Goal: Browse casually

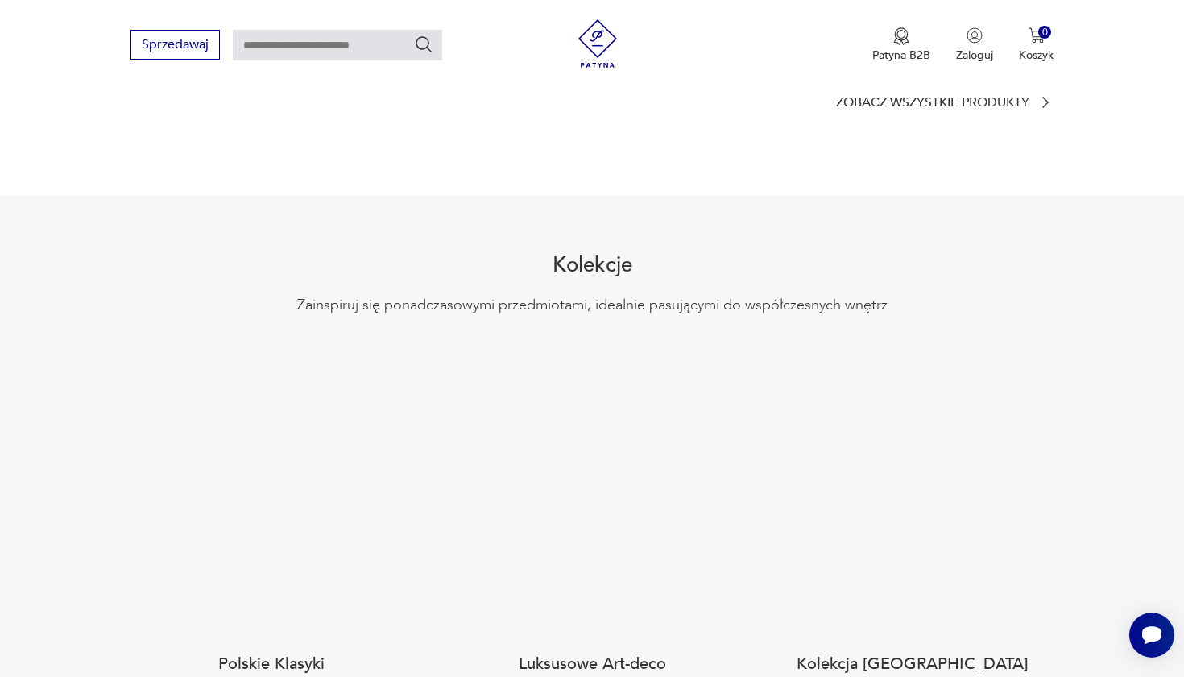
scroll to position [938, 0]
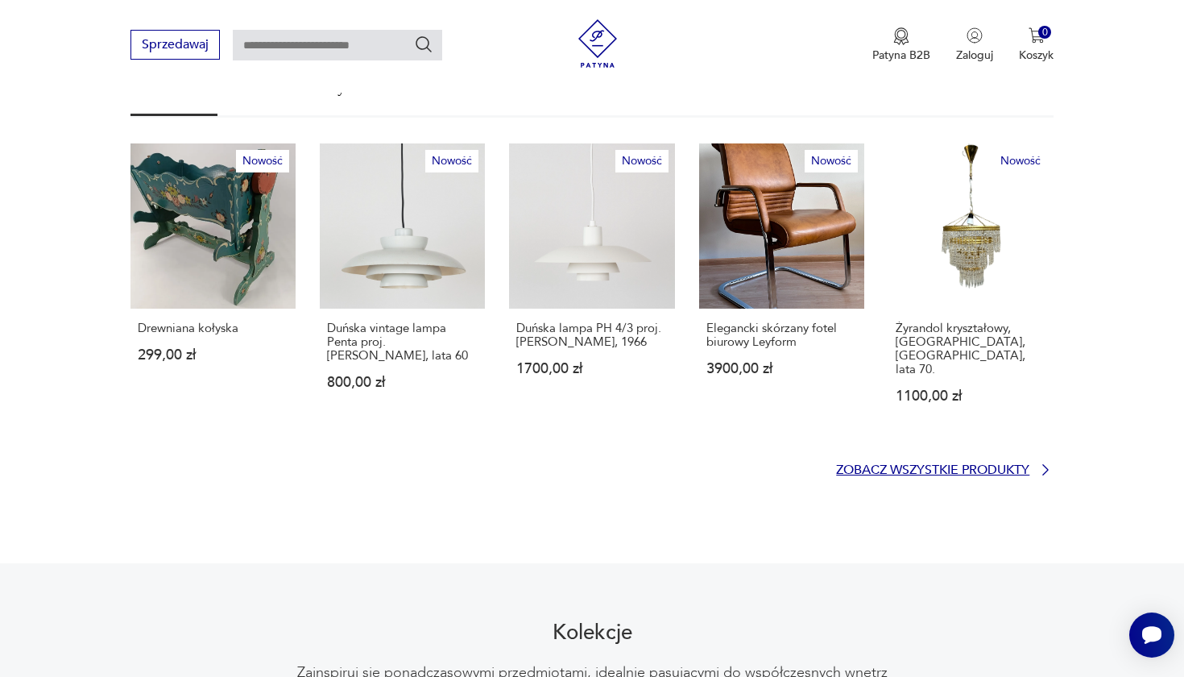
click at [963, 465] on p "Zobacz wszystkie produkty" at bounding box center [932, 470] width 193 height 10
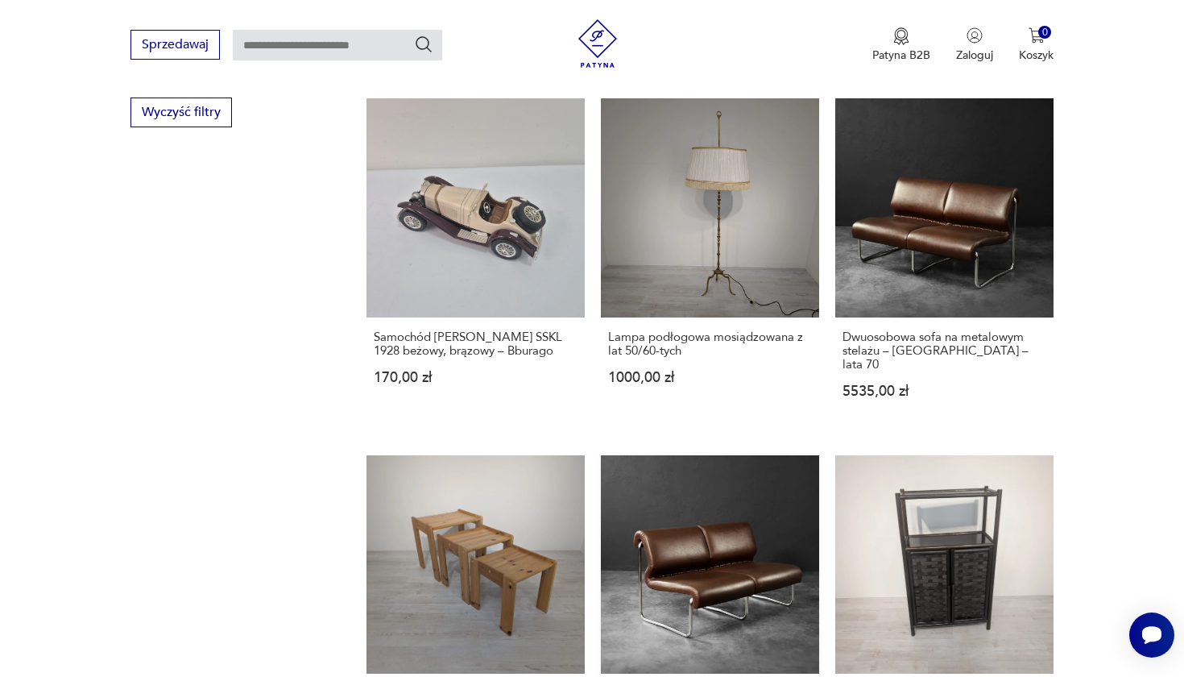
scroll to position [1347, 0]
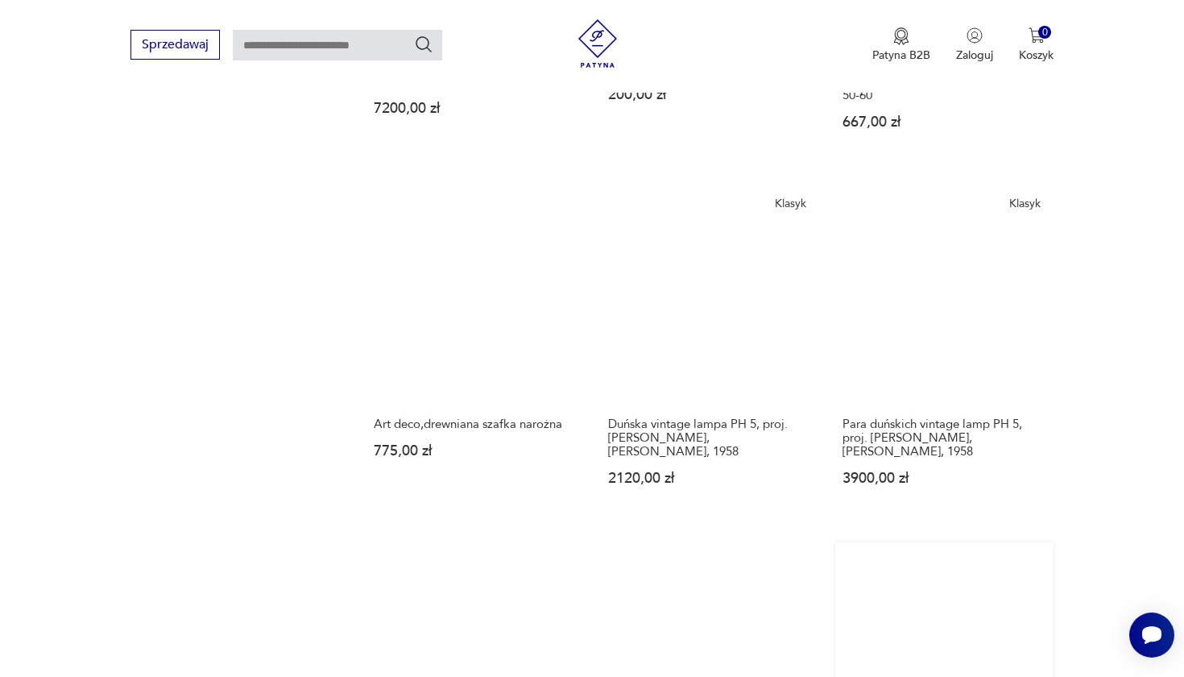
scroll to position [1382, 0]
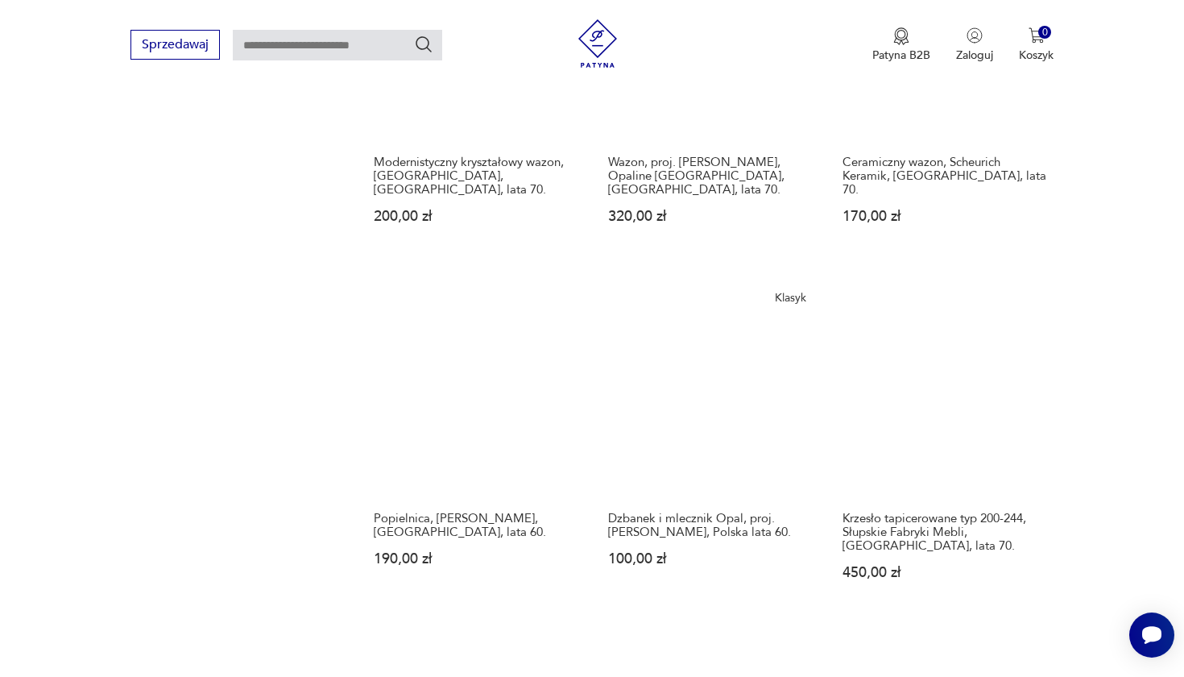
scroll to position [1349, 0]
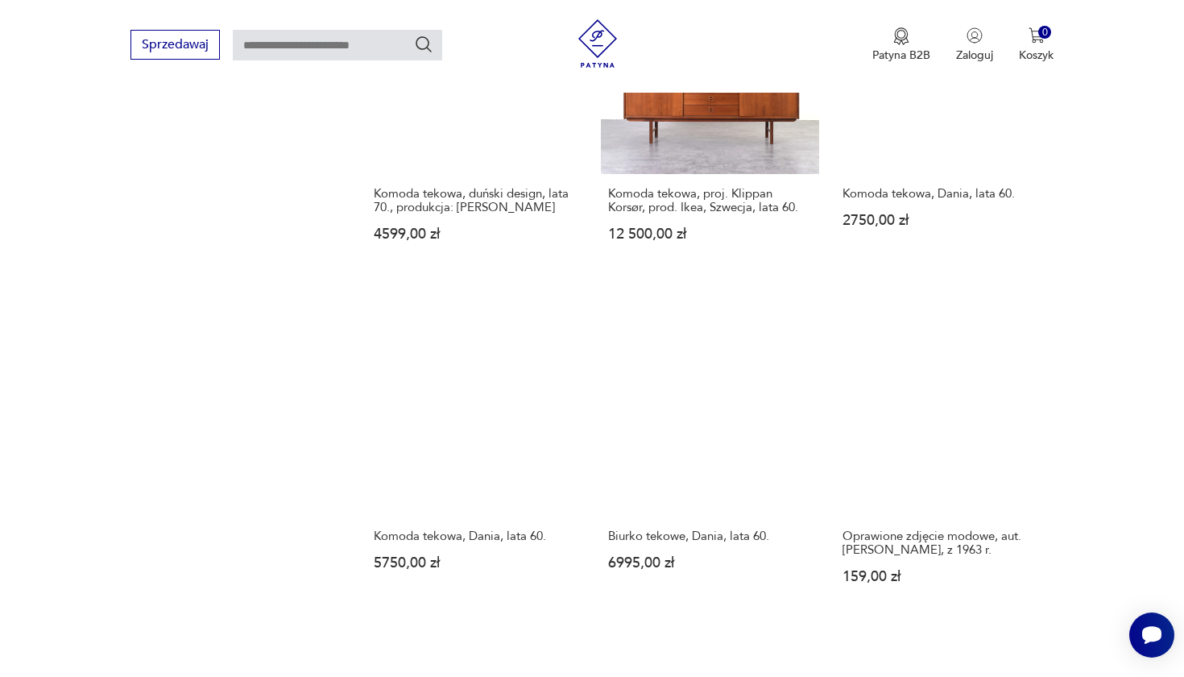
scroll to position [1286, 0]
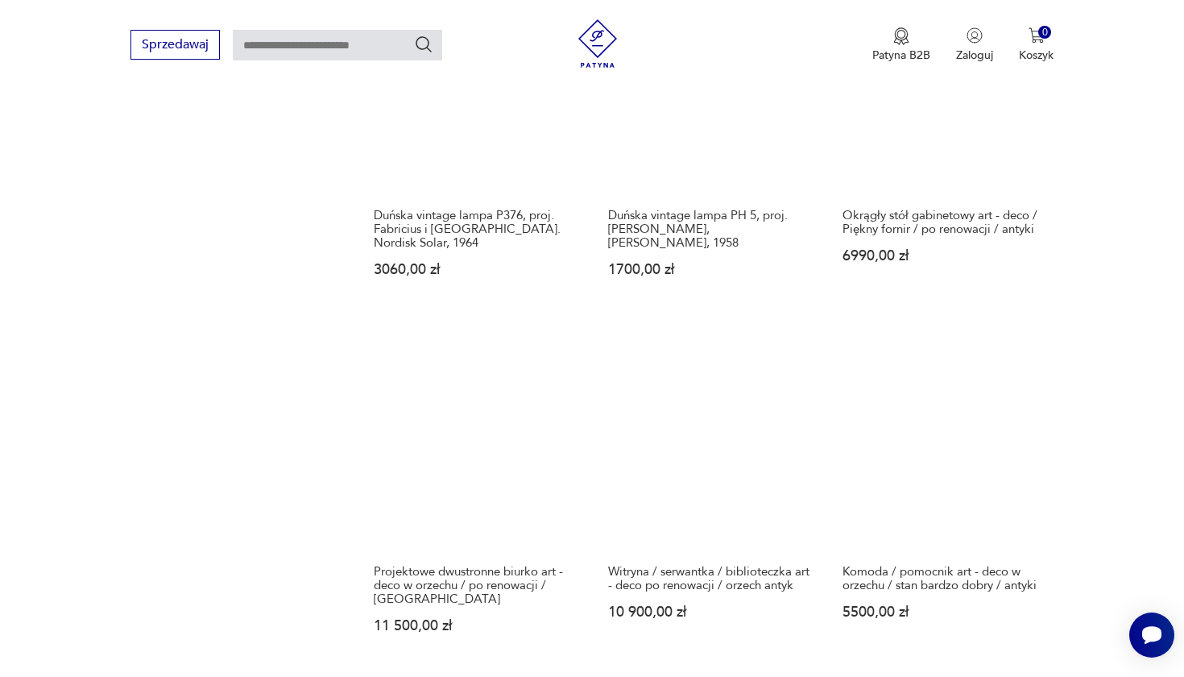
scroll to position [1236, 0]
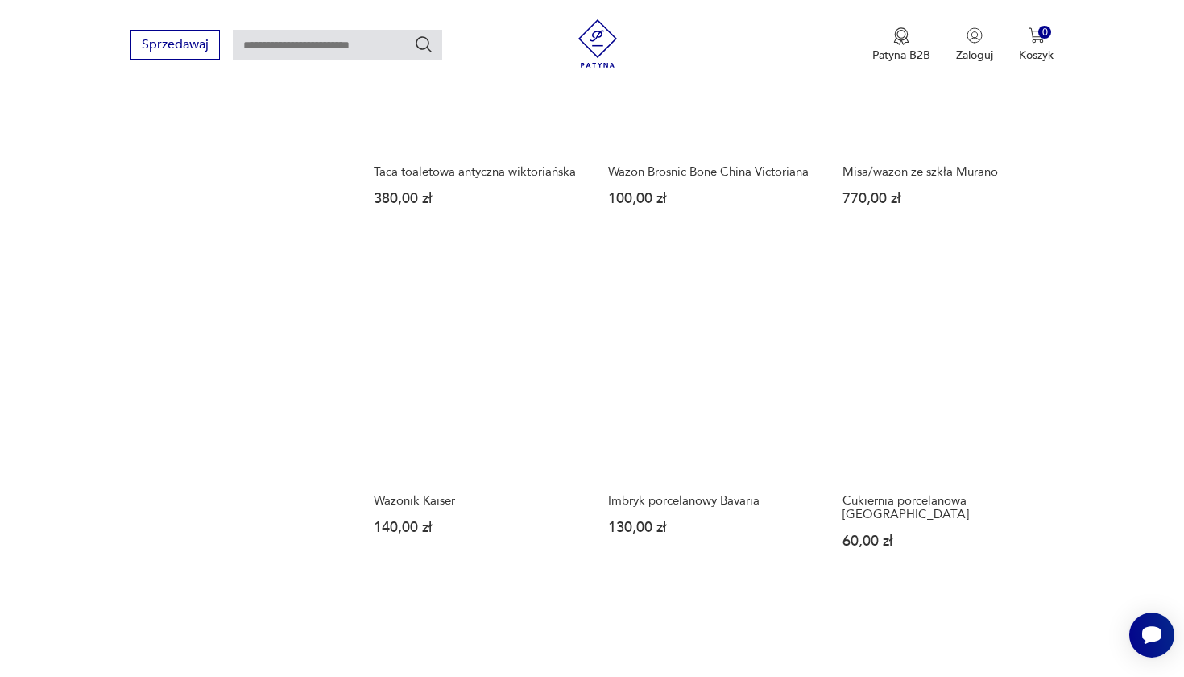
scroll to position [1310, 0]
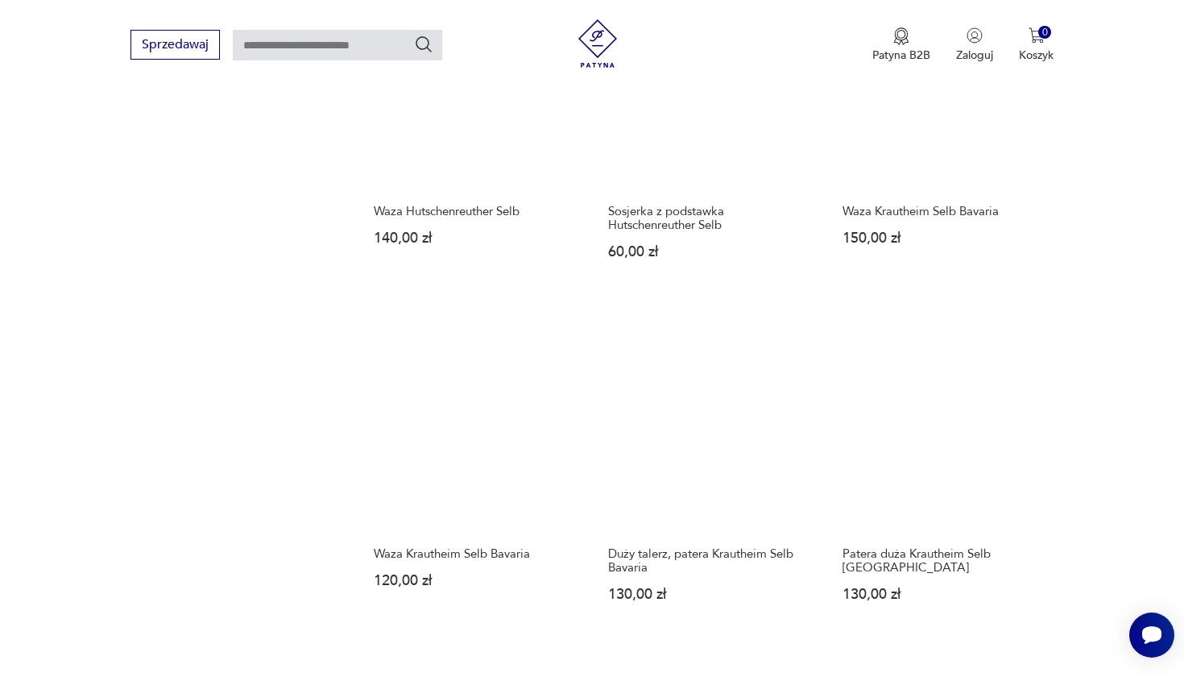
scroll to position [1234, 0]
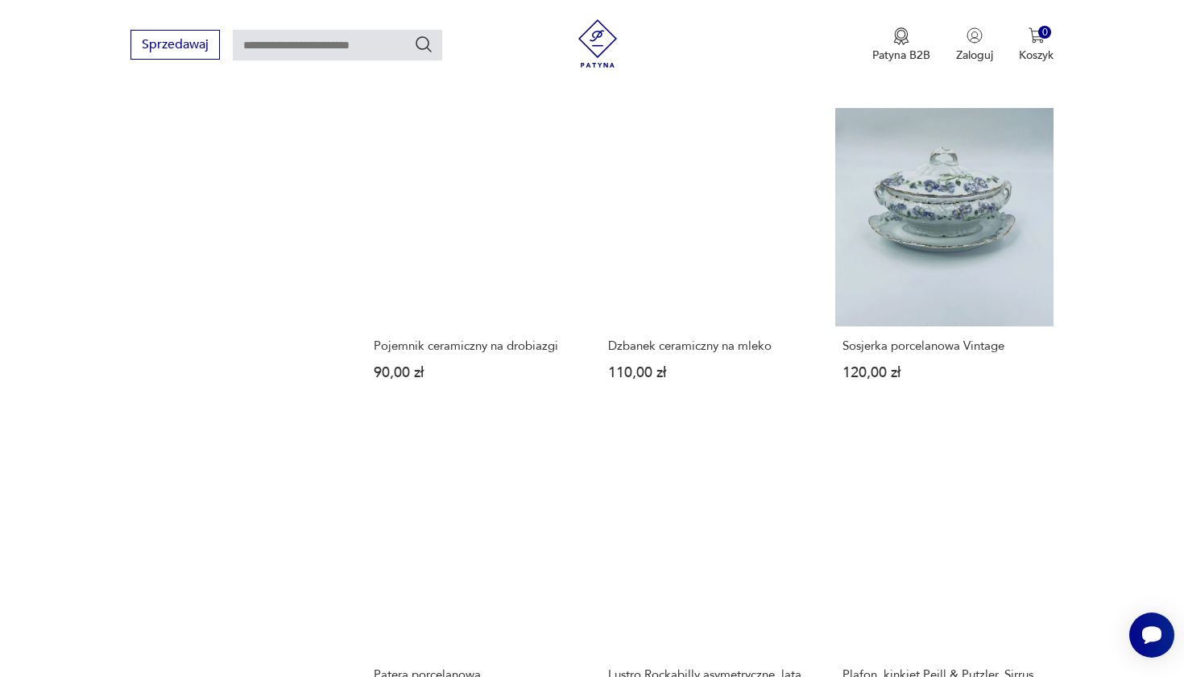
scroll to position [1623, 0]
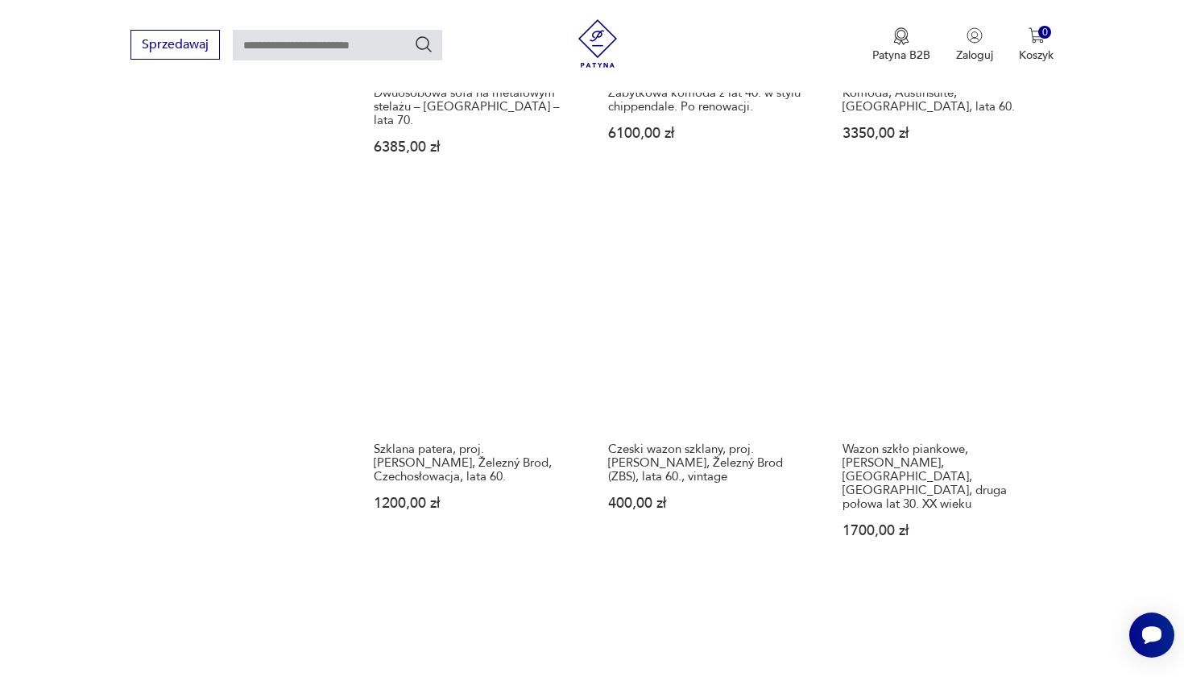
scroll to position [1403, 0]
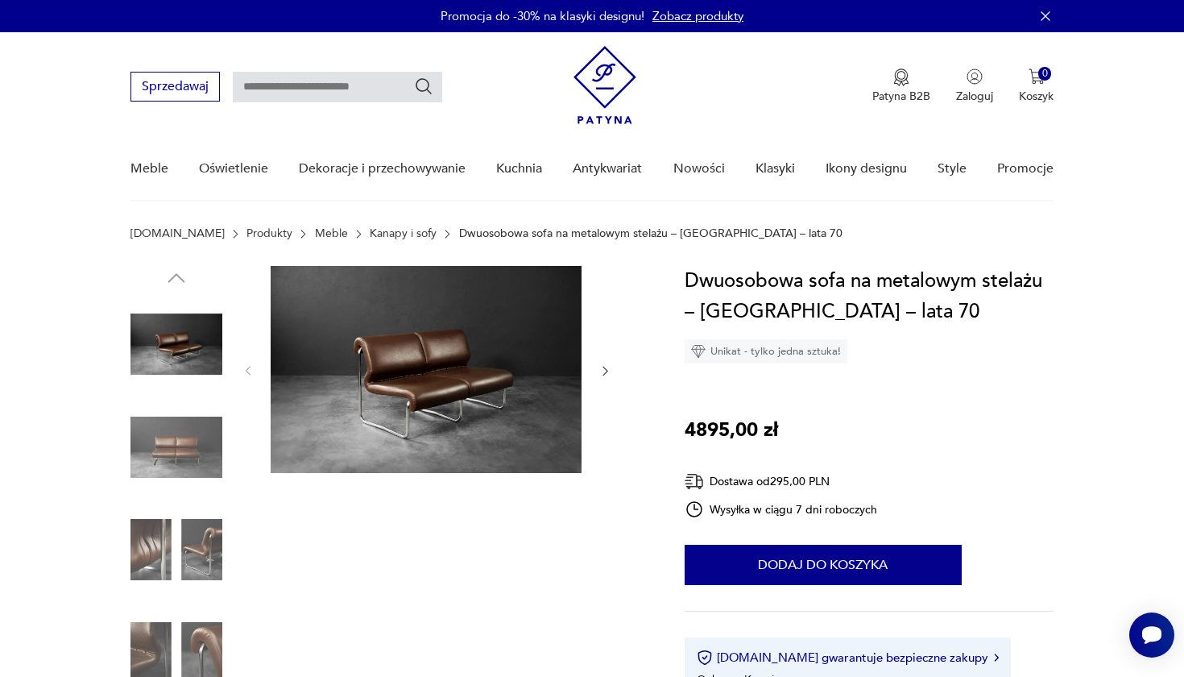
click at [197, 434] on img at bounding box center [177, 447] width 92 height 92
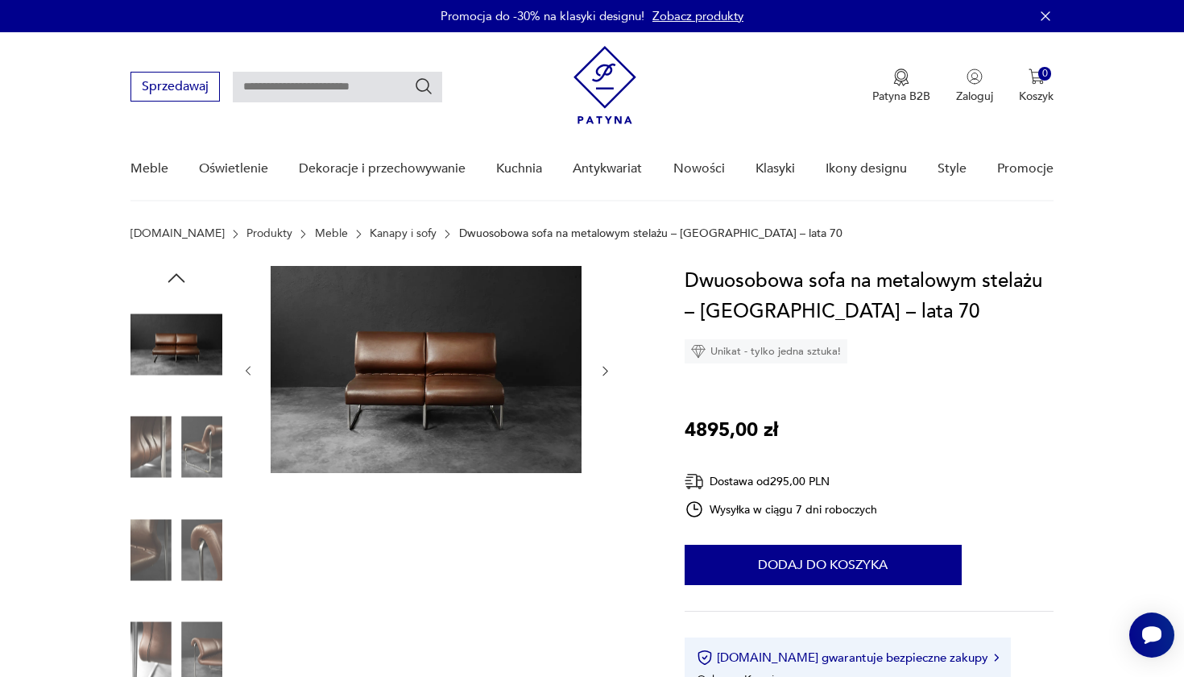
click at [147, 436] on img at bounding box center [177, 447] width 92 height 92
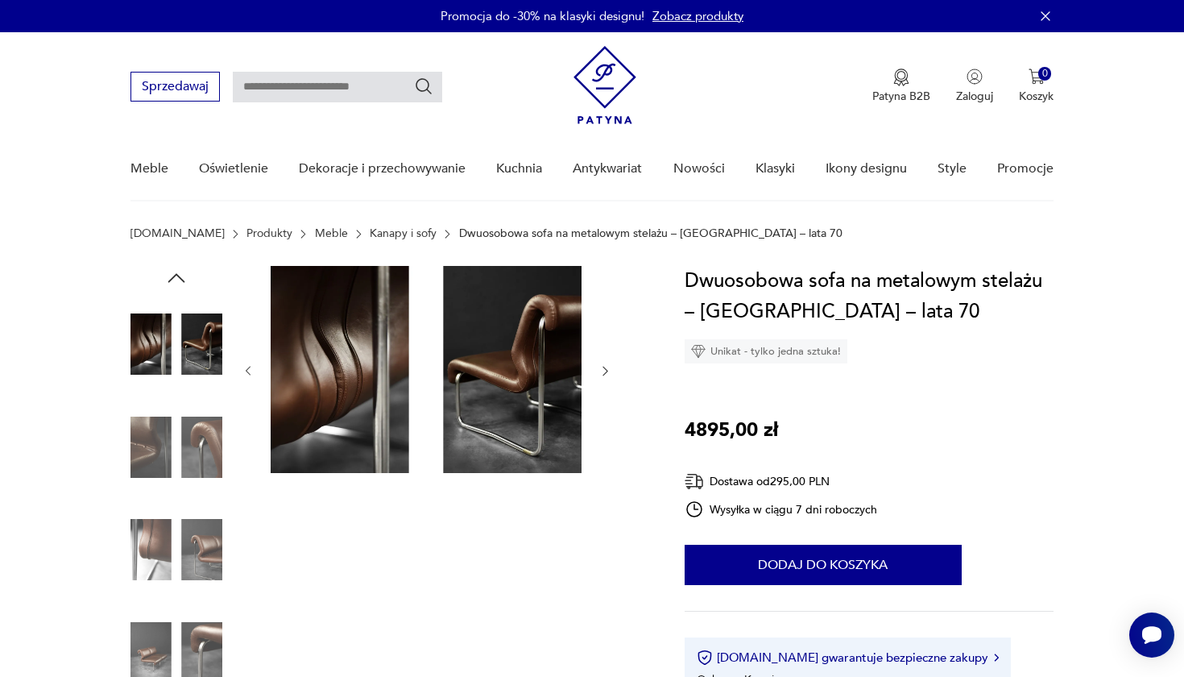
click at [178, 458] on img at bounding box center [177, 447] width 92 height 92
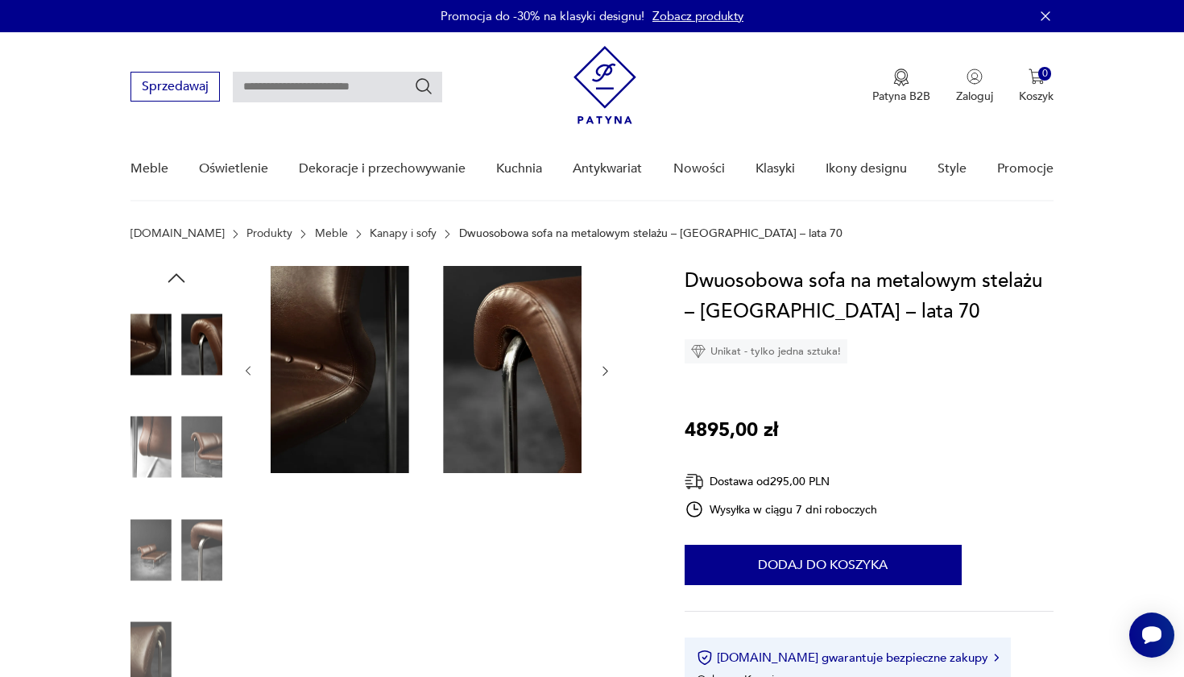
click at [189, 443] on img at bounding box center [177, 447] width 92 height 92
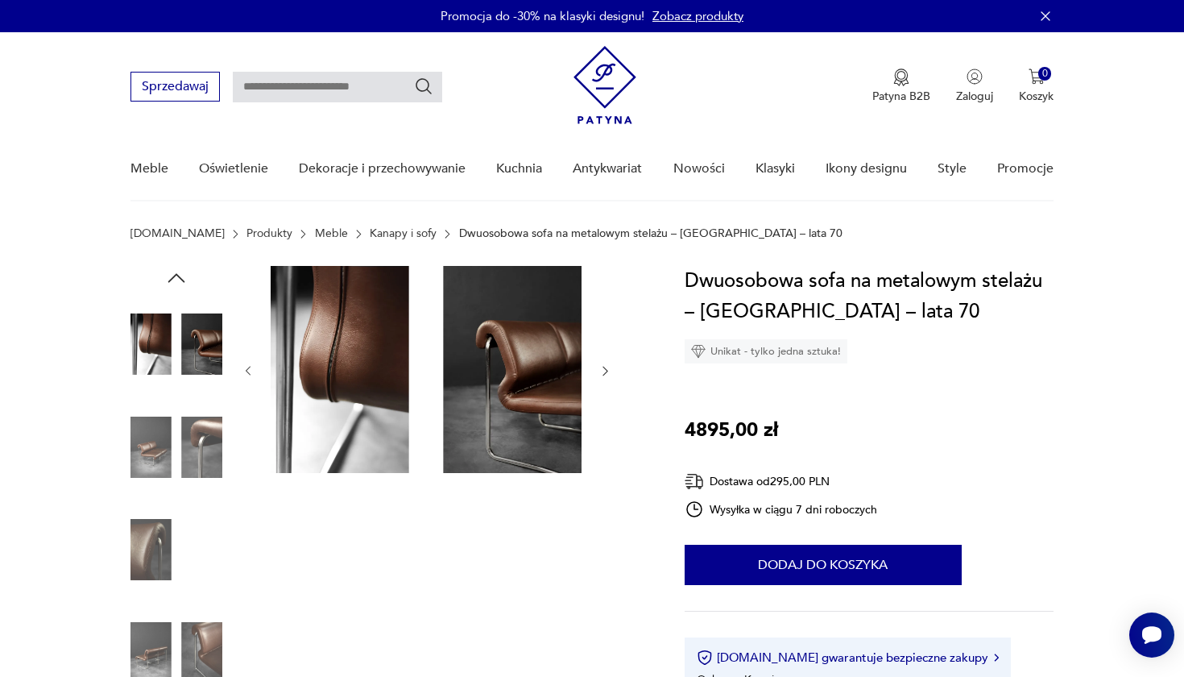
click at [189, 443] on img at bounding box center [177, 447] width 92 height 92
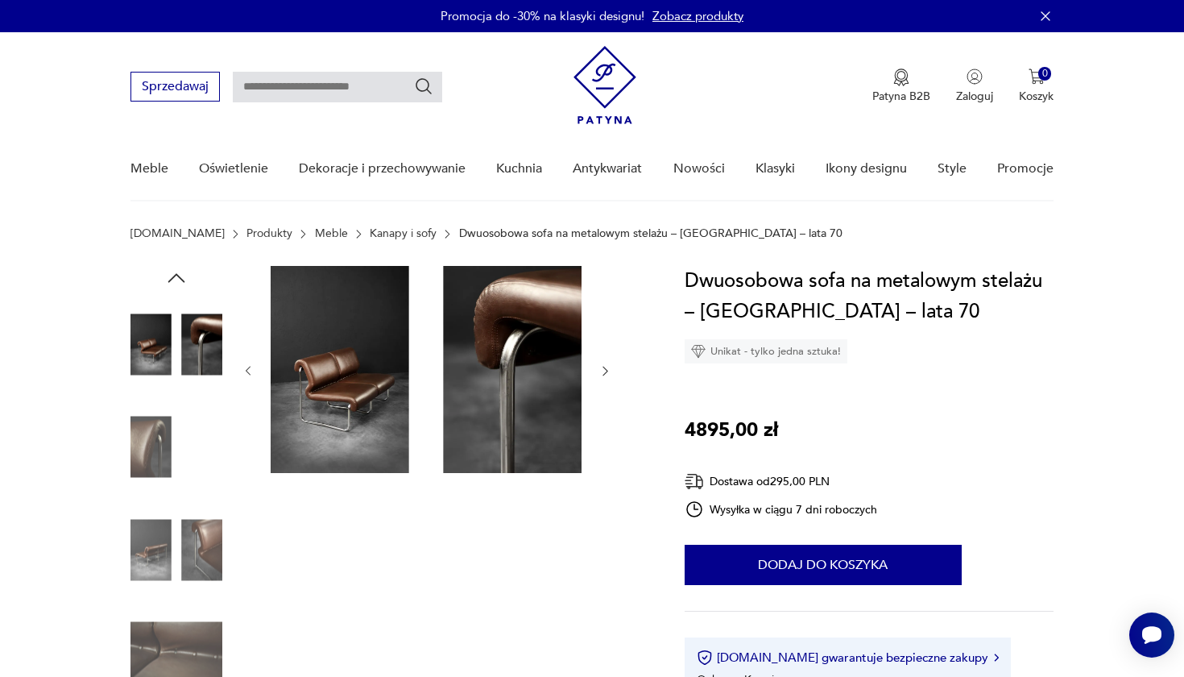
click at [189, 443] on img at bounding box center [177, 447] width 92 height 92
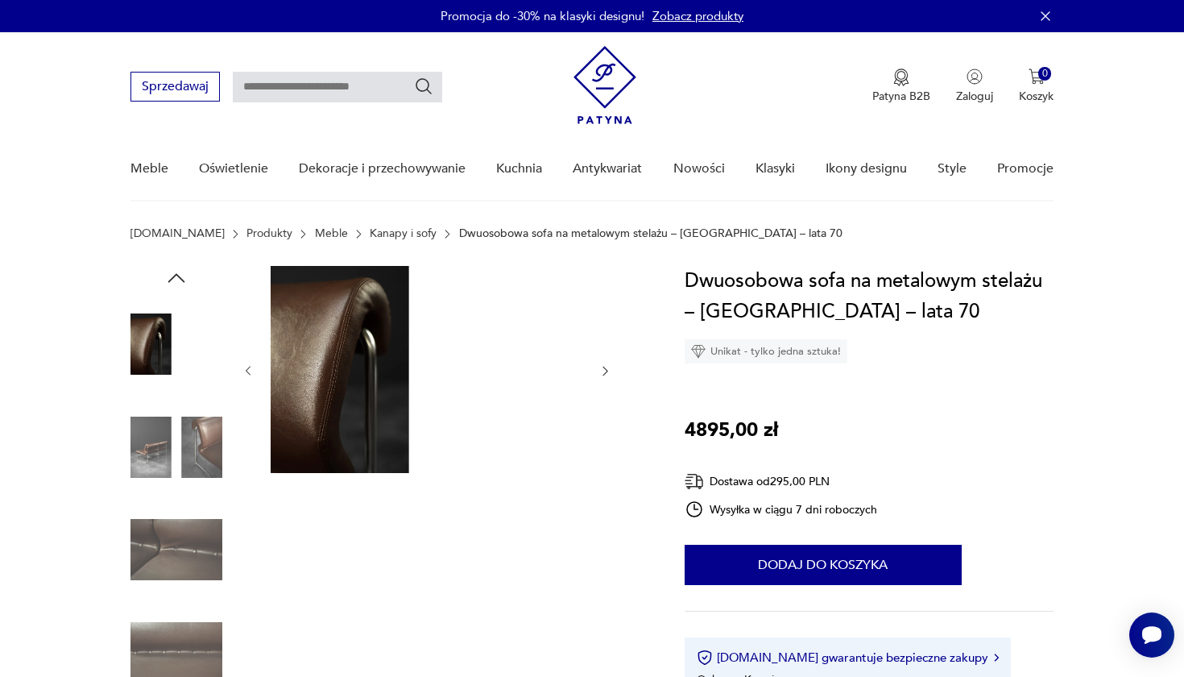
click at [189, 443] on img at bounding box center [177, 447] width 92 height 92
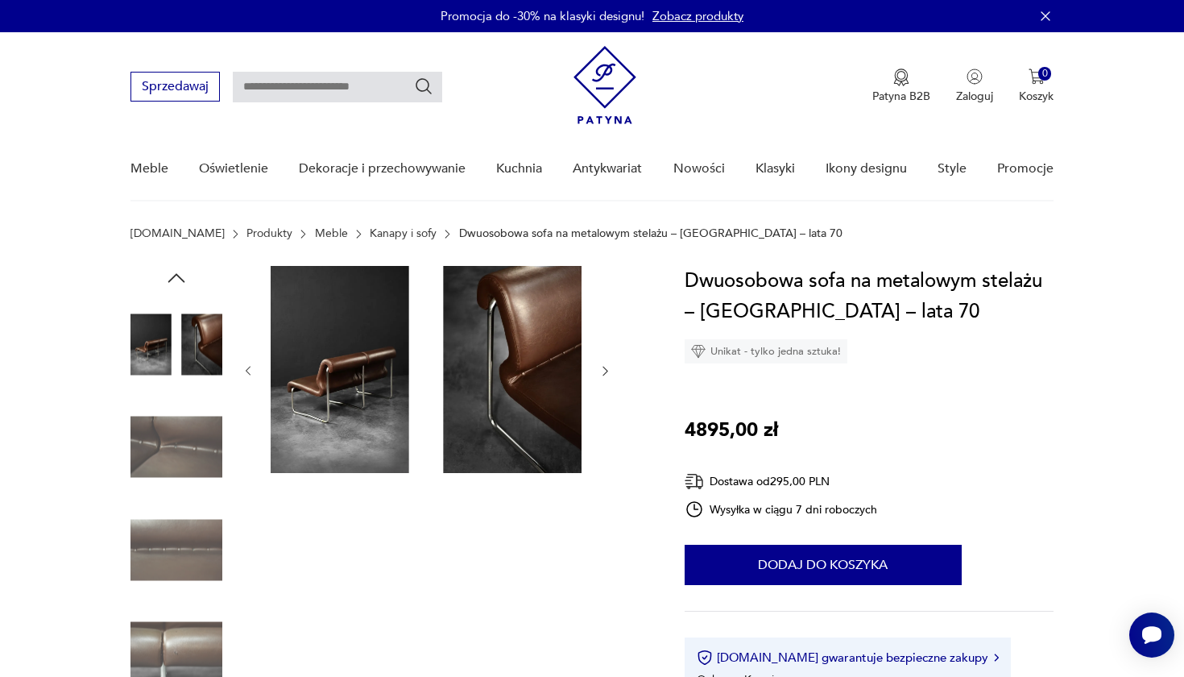
click at [189, 443] on img at bounding box center [177, 447] width 92 height 92
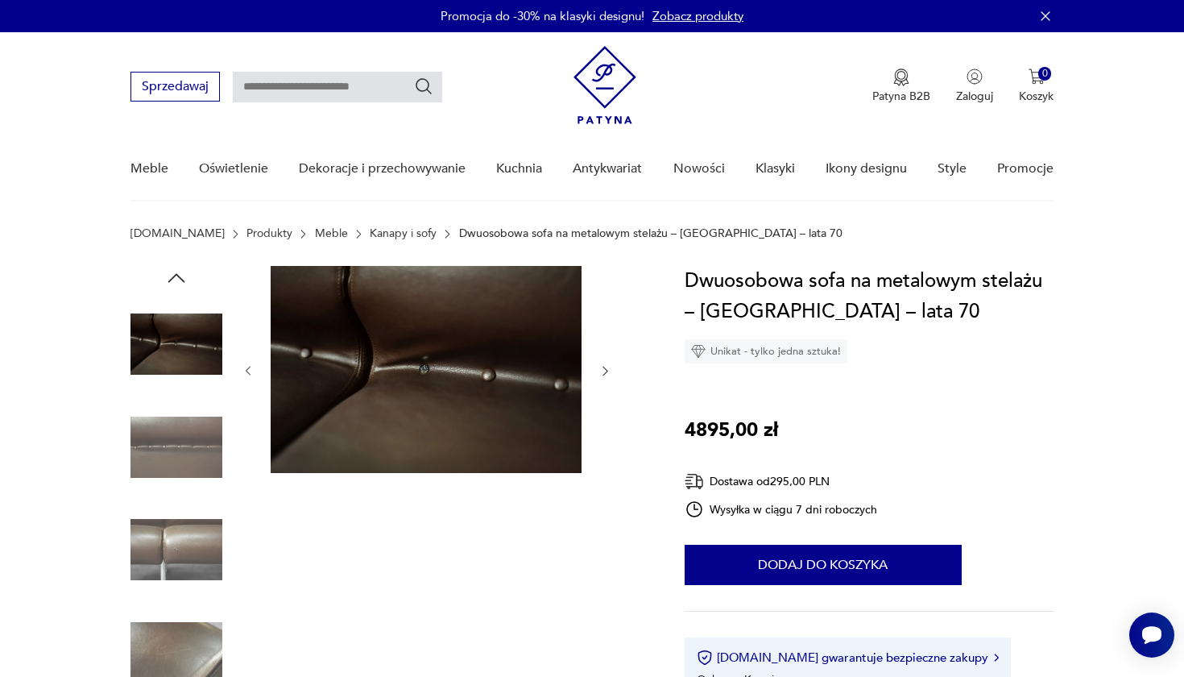
click at [189, 443] on img at bounding box center [177, 447] width 92 height 92
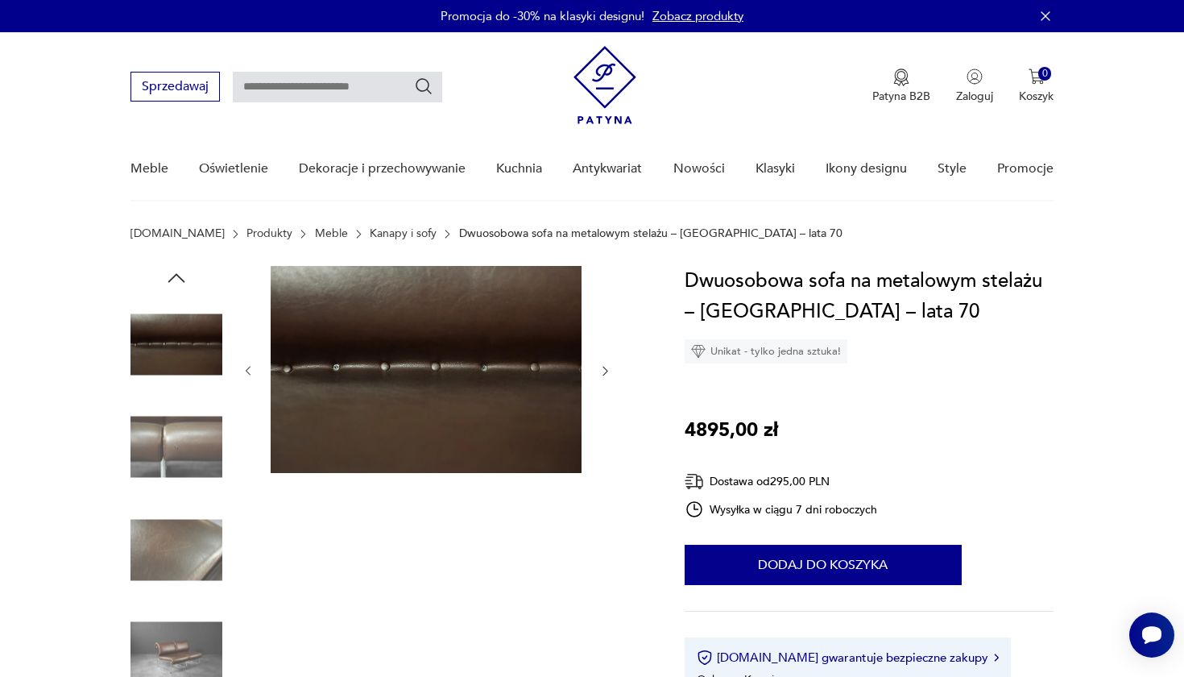
click at [189, 443] on img at bounding box center [177, 447] width 92 height 92
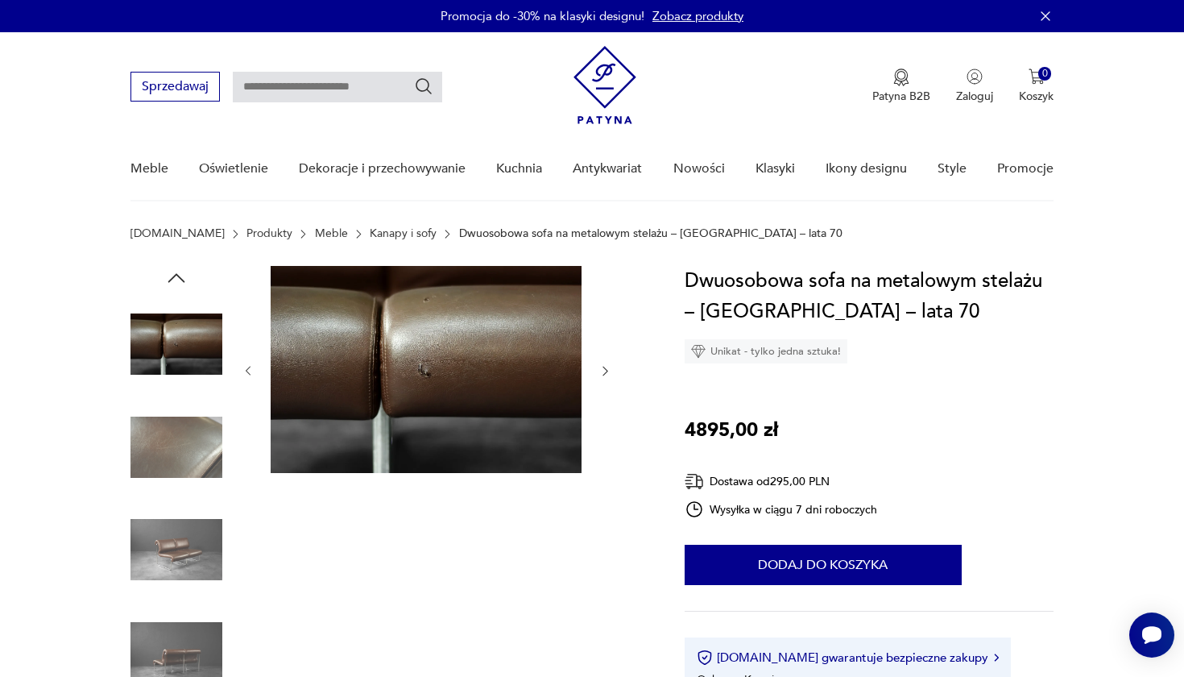
click at [189, 443] on img at bounding box center [177, 447] width 92 height 92
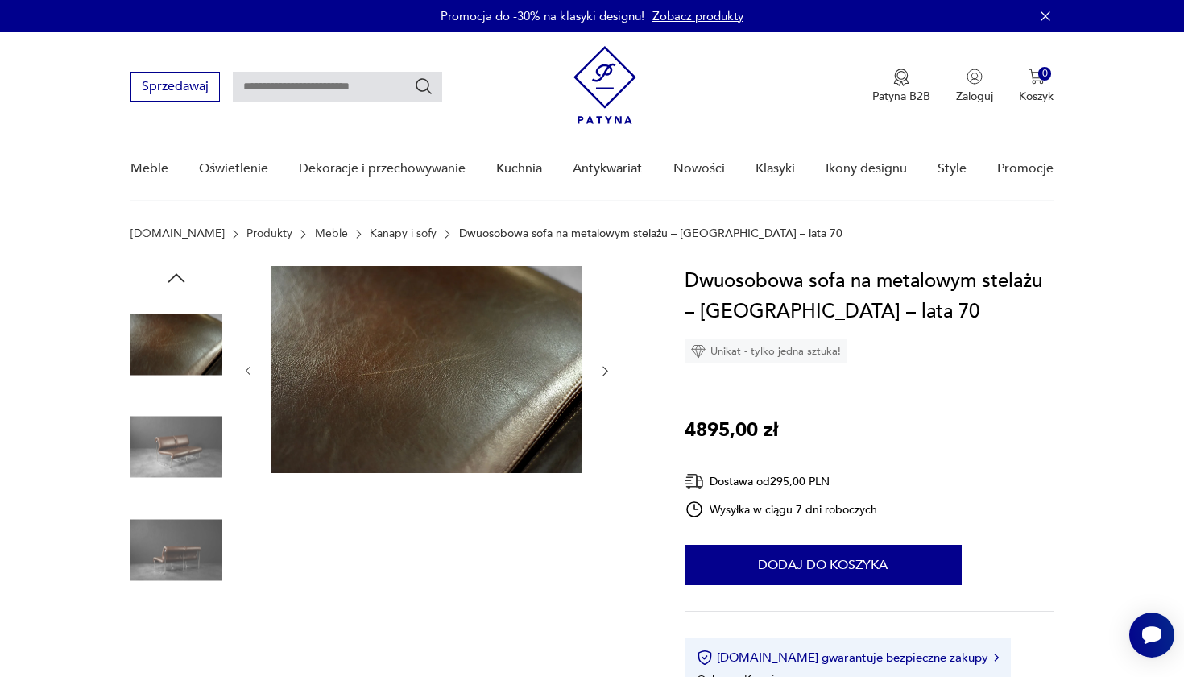
click at [189, 443] on img at bounding box center [177, 447] width 92 height 92
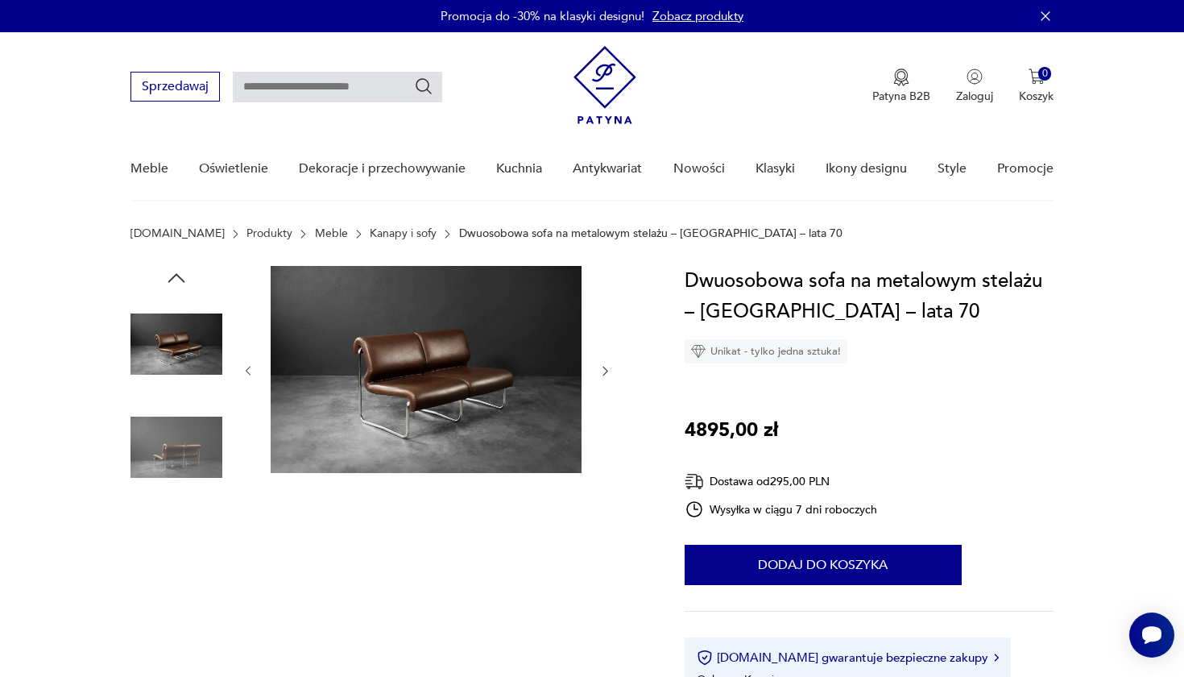
click at [189, 443] on img at bounding box center [177, 447] width 92 height 92
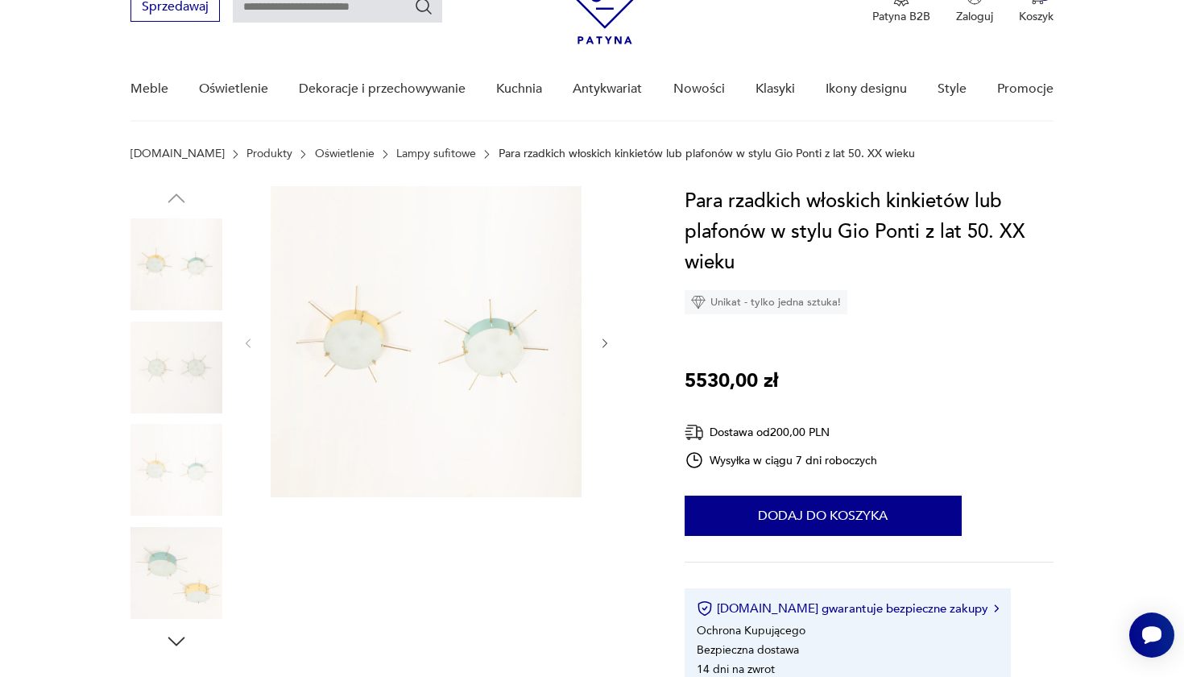
scroll to position [111, 0]
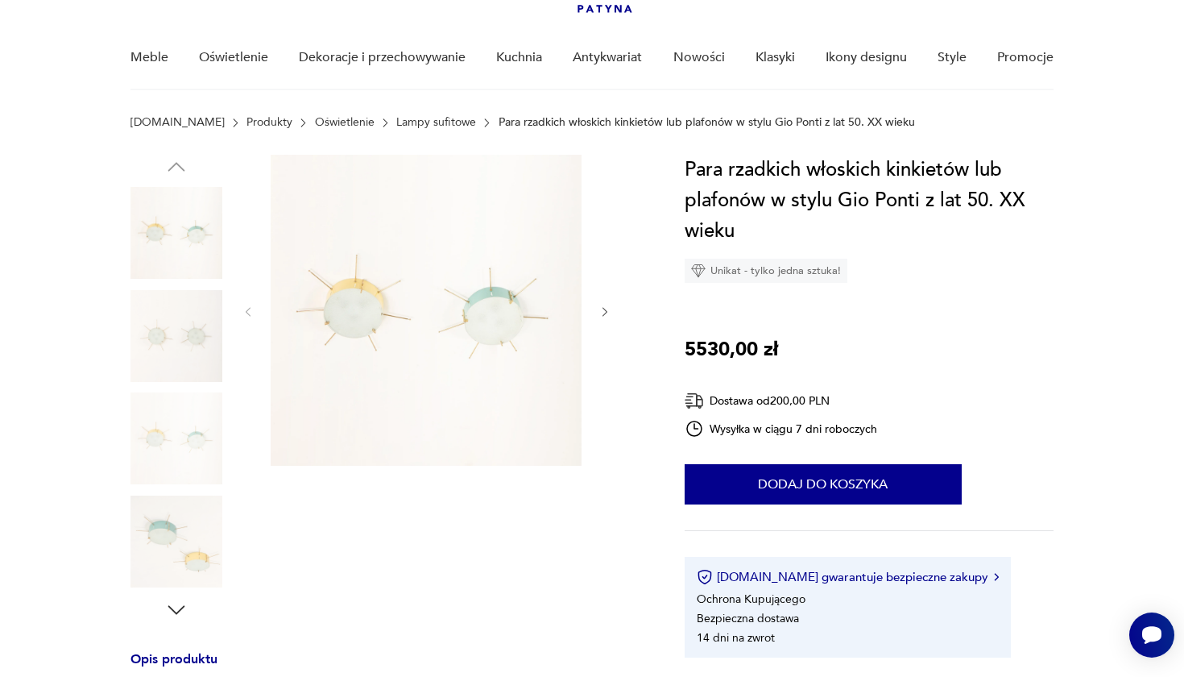
click at [176, 330] on img at bounding box center [177, 336] width 92 height 92
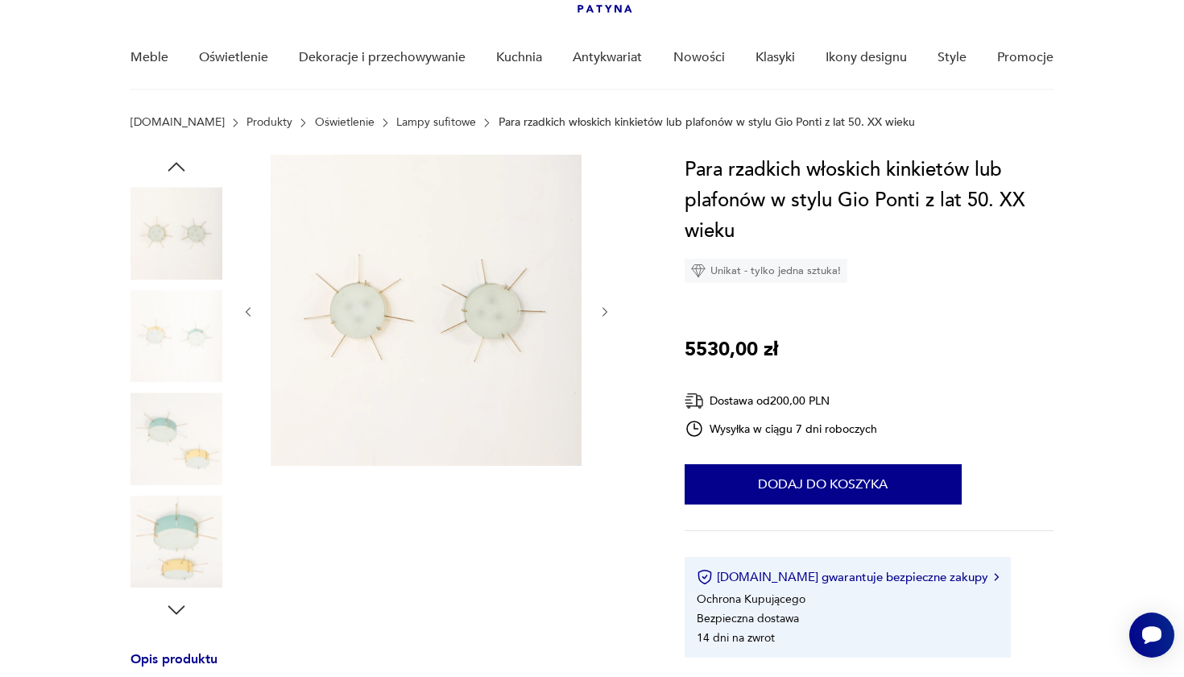
click at [168, 354] on img at bounding box center [177, 336] width 92 height 92
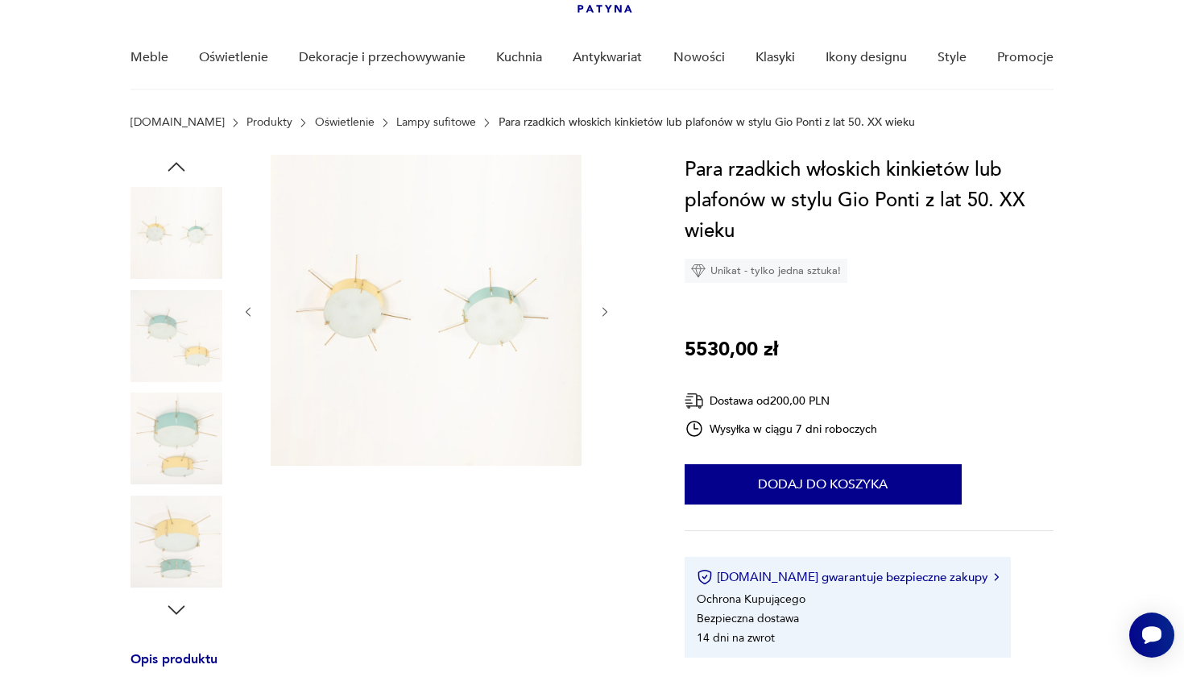
click at [168, 354] on img at bounding box center [177, 336] width 92 height 92
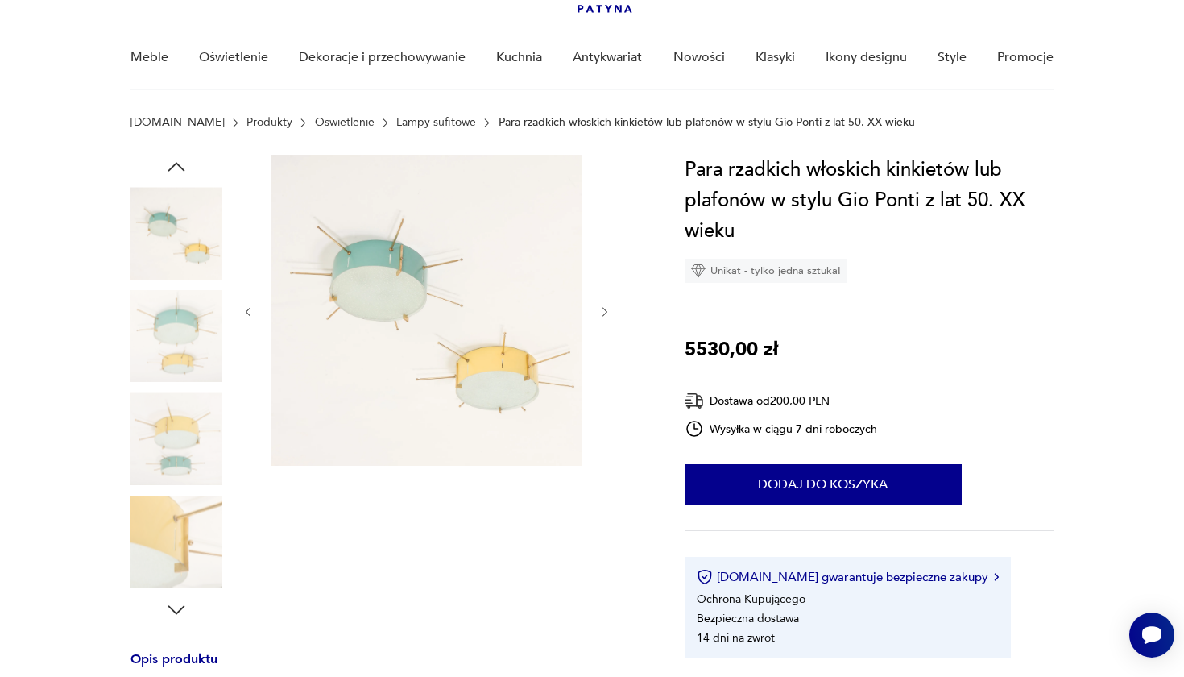
click at [168, 354] on img at bounding box center [177, 336] width 92 height 92
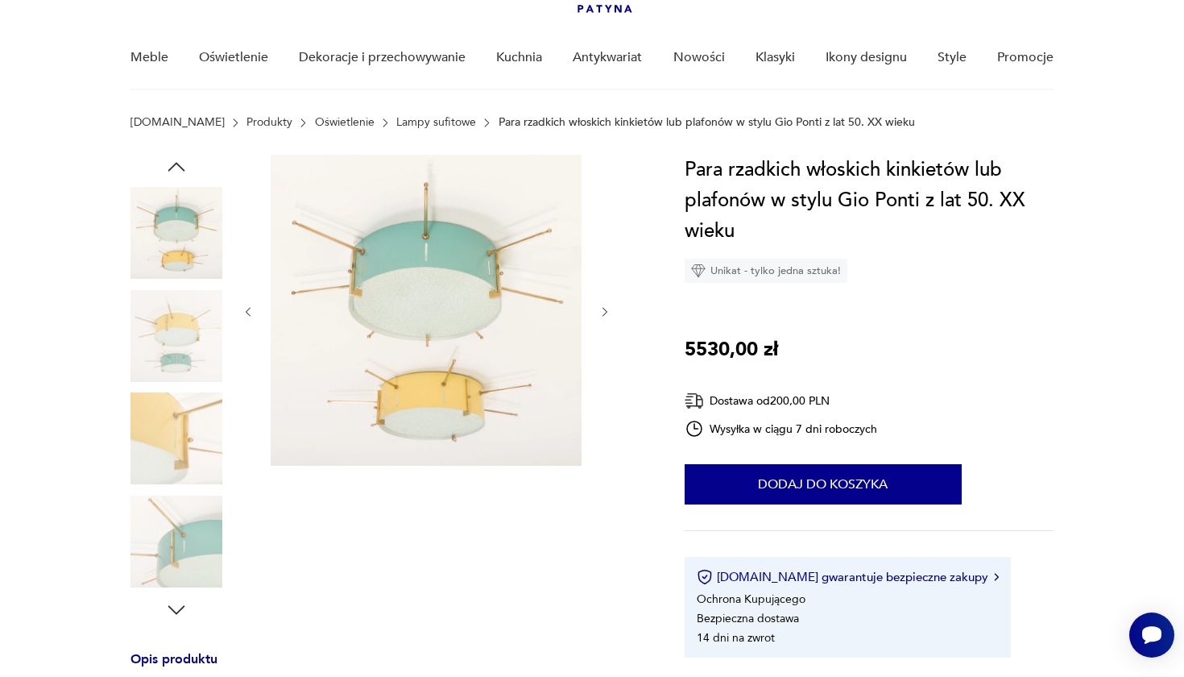
click at [168, 354] on img at bounding box center [177, 336] width 92 height 92
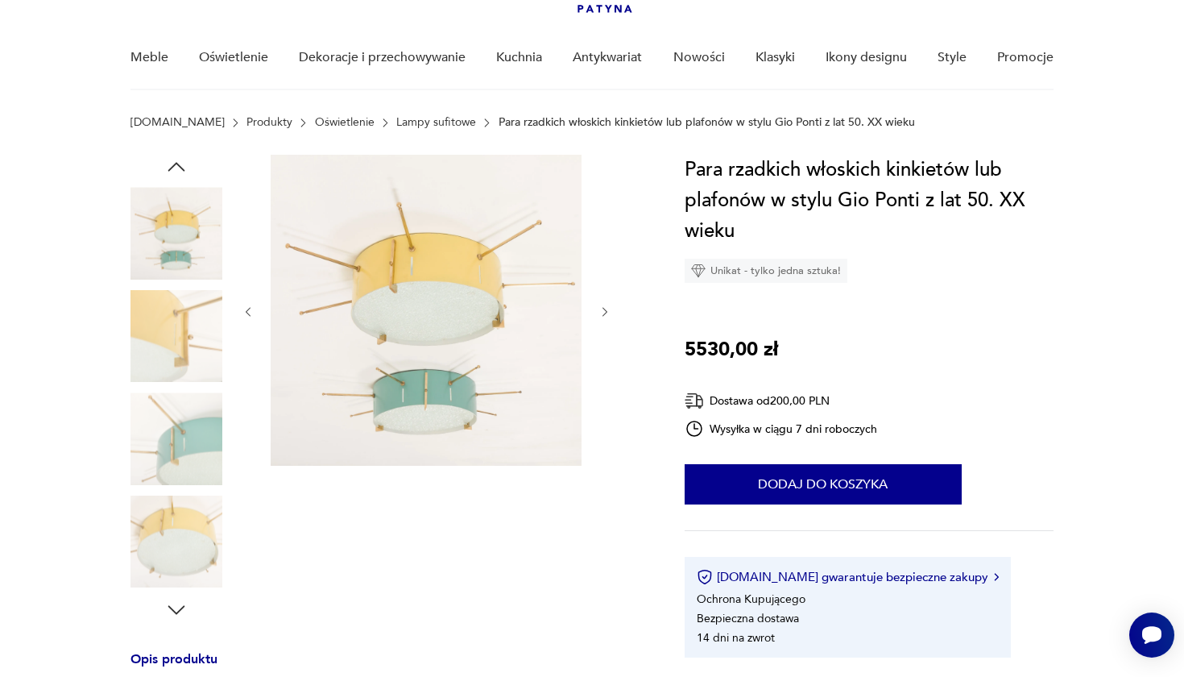
click at [168, 354] on img at bounding box center [177, 336] width 92 height 92
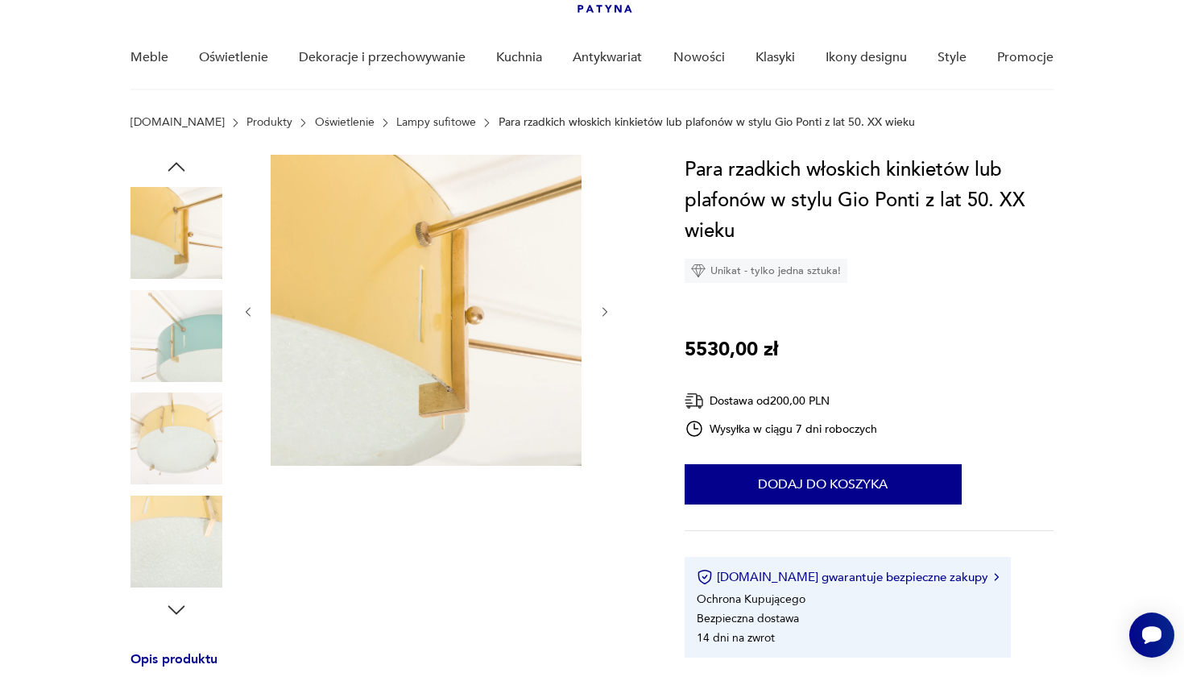
click at [168, 354] on img at bounding box center [177, 336] width 92 height 92
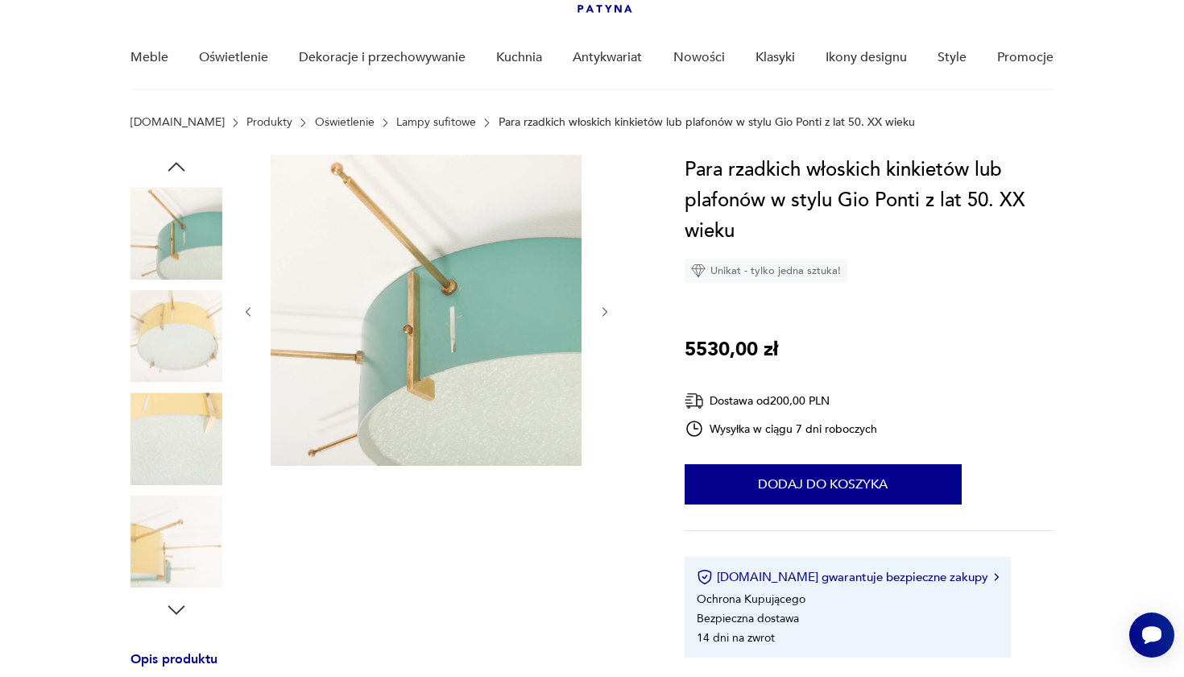
click at [168, 354] on img at bounding box center [177, 336] width 92 height 92
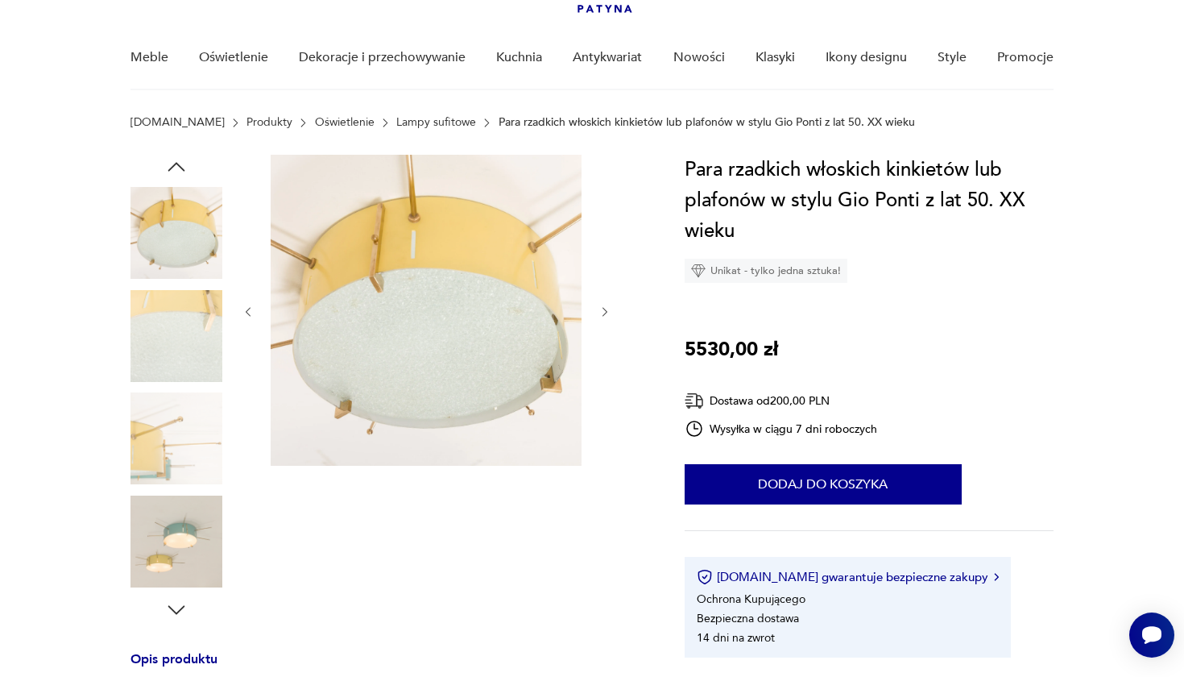
click at [168, 354] on img at bounding box center [177, 336] width 92 height 92
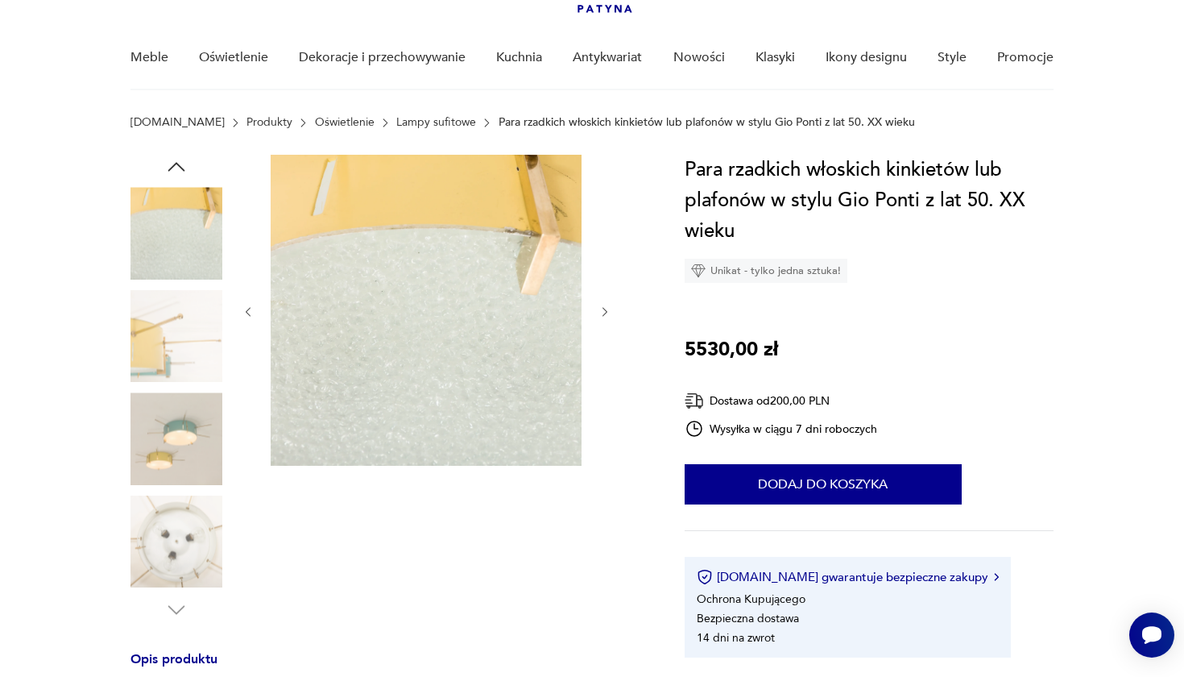
click at [168, 354] on img at bounding box center [177, 336] width 92 height 92
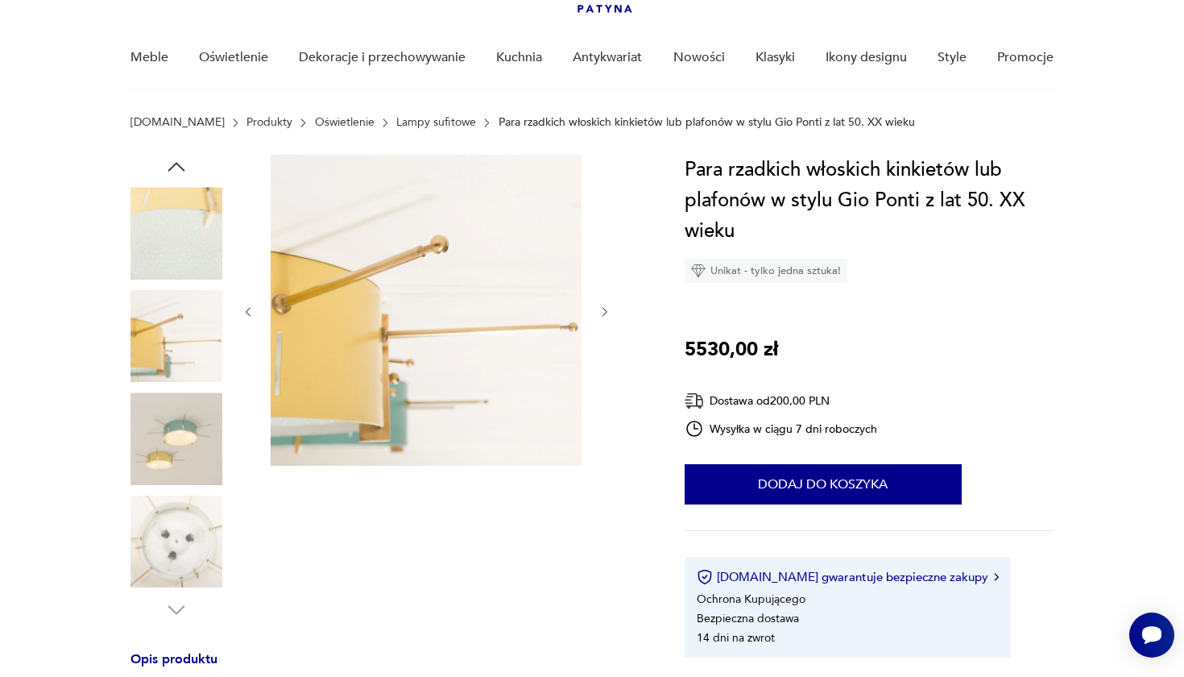
click at [168, 354] on img at bounding box center [177, 336] width 92 height 92
click at [184, 421] on img at bounding box center [177, 438] width 92 height 92
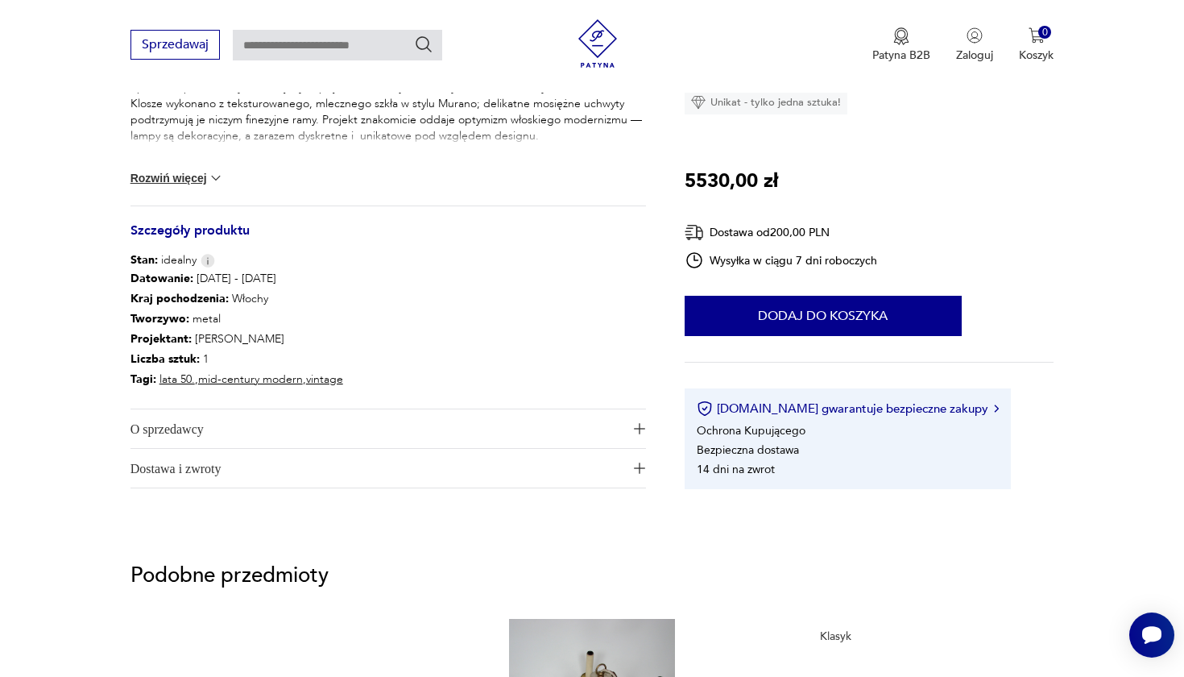
scroll to position [798, 0]
